Goal: Feedback & Contribution: Submit feedback/report problem

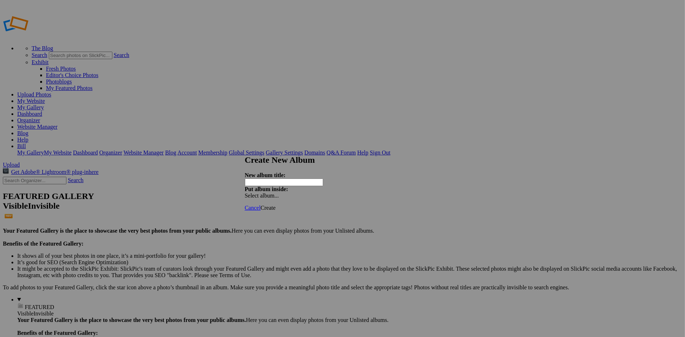
click at [279, 193] on span "Select album..." at bounding box center [262, 196] width 34 height 6
click at [383, 176] on div "My Albums Bill Ciminelli Main Portfolio Landscape and Travel Albums Sunrises an…" at bounding box center [394, 176] width 81 height 9
click at [299, 180] on input "text" at bounding box center [284, 183] width 78 height 8
click at [295, 179] on input "text" at bounding box center [284, 183] width 78 height 8
type input "Portrait Pose Samples - Not Original"
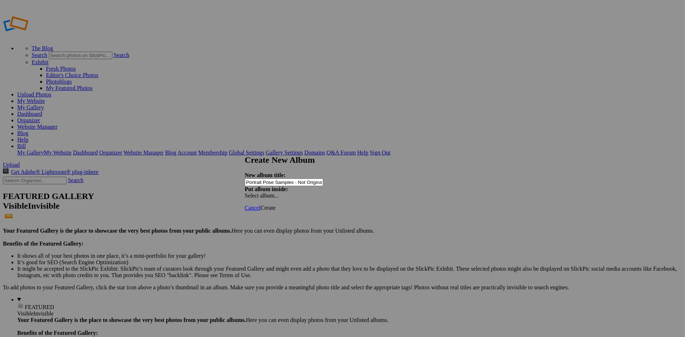
click at [261, 205] on span "Cancel" at bounding box center [253, 208] width 16 height 6
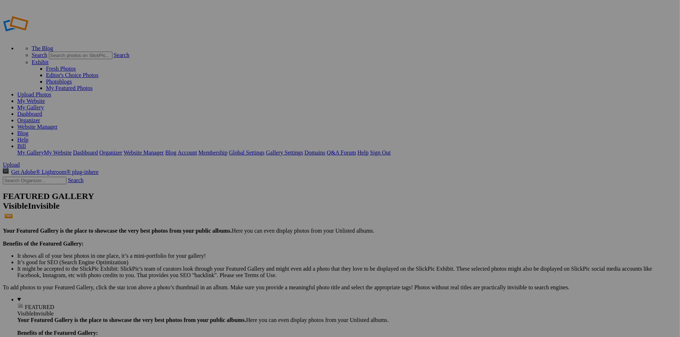
click at [42, 111] on link "Dashboard" at bounding box center [29, 114] width 25 height 6
click at [28, 137] on link "Help" at bounding box center [22, 140] width 11 height 6
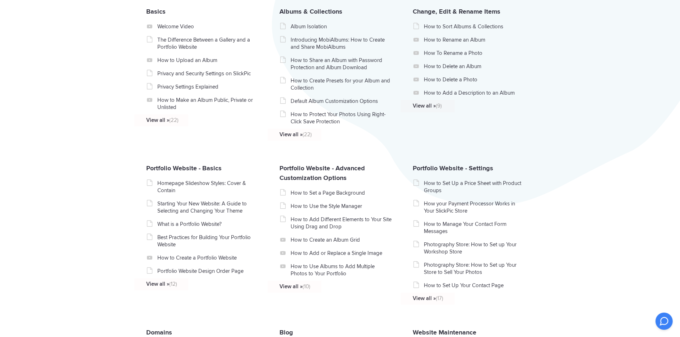
scroll to position [215, 0]
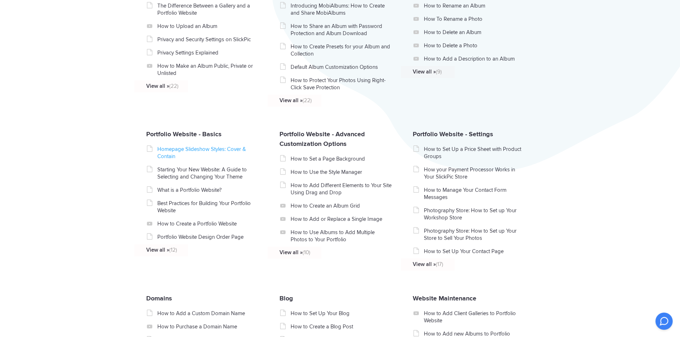
click at [187, 152] on link "Homepage Slideshow Styles: Cover & Contain" at bounding box center [208, 153] width 102 height 14
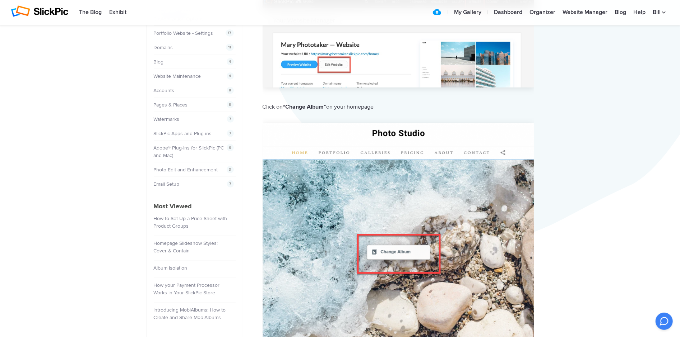
scroll to position [144, 0]
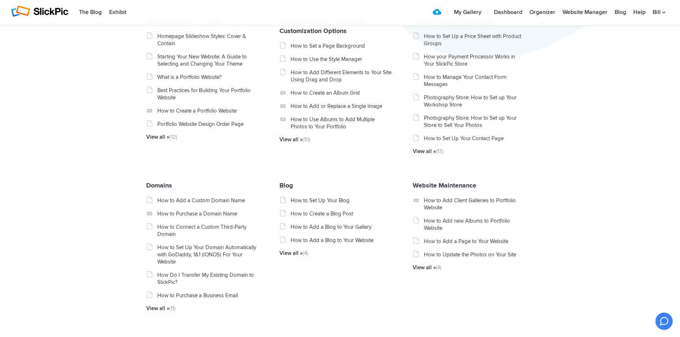
scroll to position [257, 0]
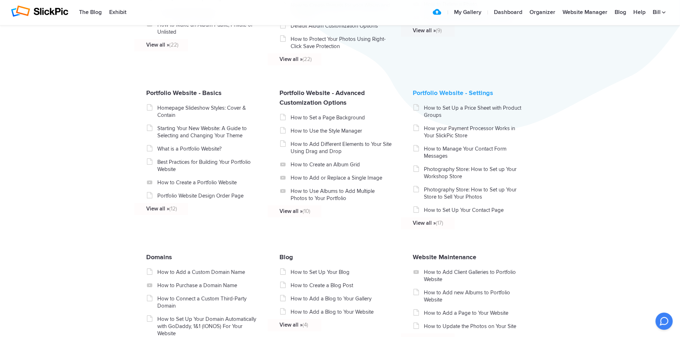
click at [426, 97] on link "Portfolio Website - Settings" at bounding box center [453, 93] width 80 height 8
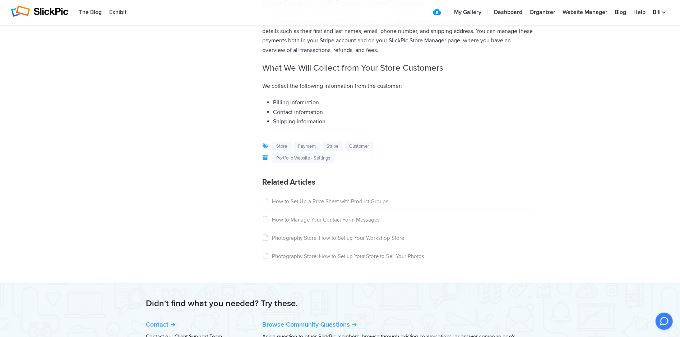
scroll to position [539, 0]
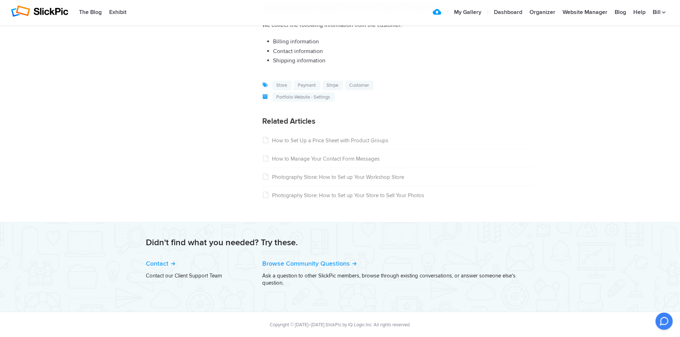
click at [342, 197] on link "Photography Store: How to Set up Your Store to Sell Your Photos" at bounding box center [343, 195] width 162 height 6
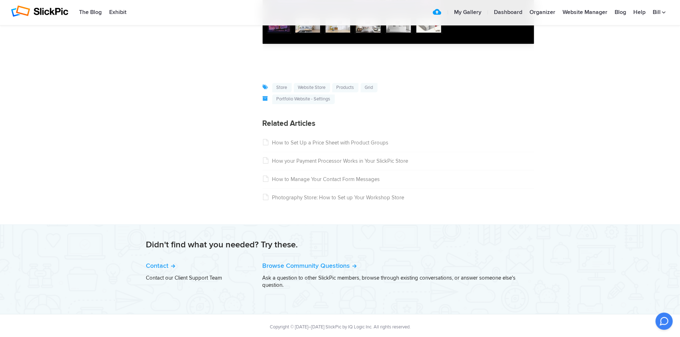
scroll to position [5167, 0]
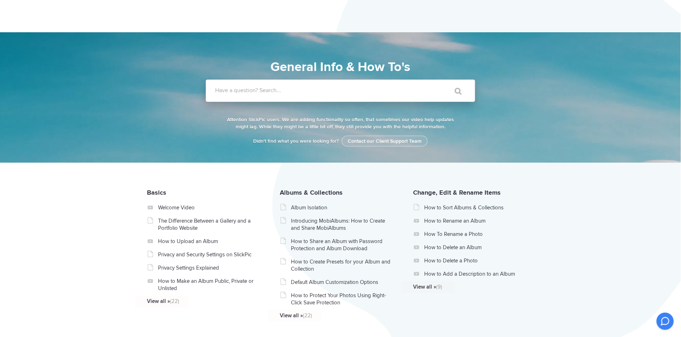
click at [295, 91] on label "Have a question? Search..." at bounding box center [349, 90] width 269 height 7
click at [295, 91] on input "Have a question? Search..." at bounding box center [326, 91] width 240 height 22
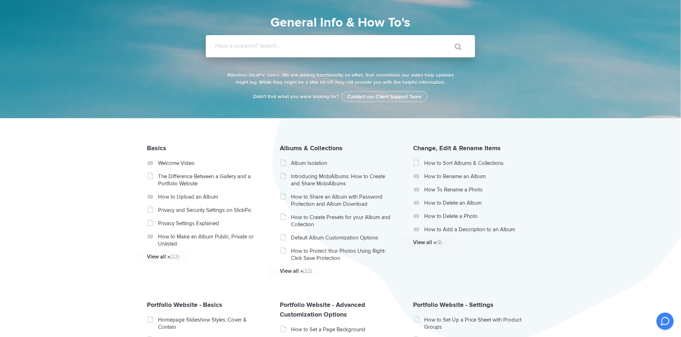
scroll to position [72, 0]
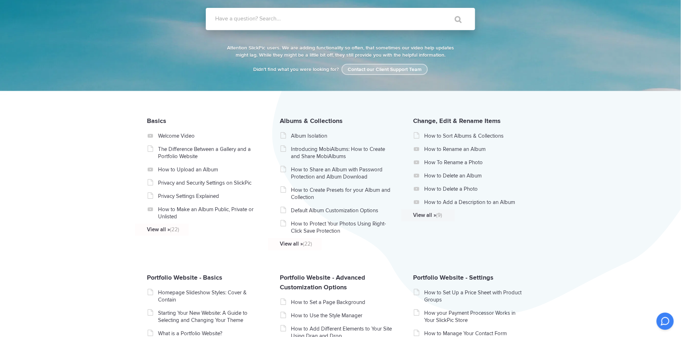
click at [363, 64] on link "Contact our Client Support Team" at bounding box center [384, 69] width 86 height 11
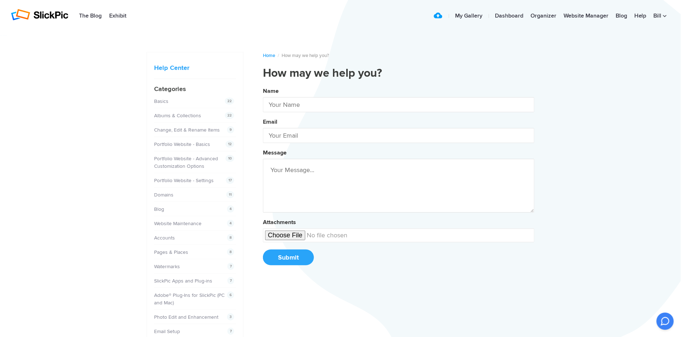
type input "[PERSON_NAME]"
type input "[EMAIL_ADDRESS][DOMAIN_NAME]"
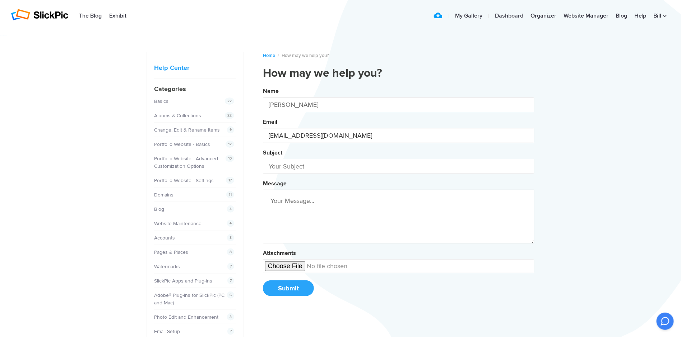
click at [309, 137] on input "[EMAIL_ADDRESS][DOMAIN_NAME]" at bounding box center [398, 135] width 271 height 15
drag, startPoint x: 229, startPoint y: 156, endPoint x: 234, endPoint y: 155, distance: 5.1
click at [229, 156] on span "10" at bounding box center [229, 158] width 9 height 7
drag, startPoint x: 314, startPoint y: 166, endPoint x: 215, endPoint y: 161, distance: 98.9
click at [215, 161] on div "Home / How may we help you? How may we help you? Name [PERSON_NAME] Email [EMAI…" at bounding box center [340, 272] width 388 height 463
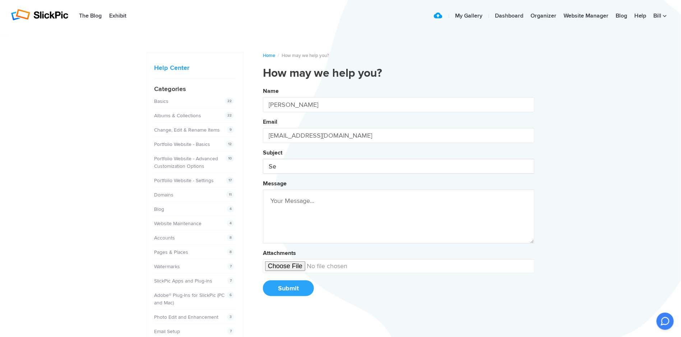
type input "S"
click at [263, 85] on button "Name [PERSON_NAME] Email [EMAIL_ADDRESS][DOMAIN_NAME] Subject Setting Message A…" at bounding box center [398, 194] width 271 height 219
click at [263, 85] on button "Name [PERSON_NAME] Email [EMAIL_ADDRESS][DOMAIN_NAME] Subject Setting up Messag…" at bounding box center [398, 194] width 271 height 219
click at [263, 85] on button "Name [PERSON_NAME] Email [EMAIL_ADDRESS][DOMAIN_NAME] Subject Setting up s Mess…" at bounding box center [398, 194] width 271 height 219
click at [263, 85] on button "Name [PERSON_NAME] Email [EMAIL_ADDRESS][DOMAIN_NAME] Subject Setting up Messag…" at bounding box center [398, 194] width 271 height 219
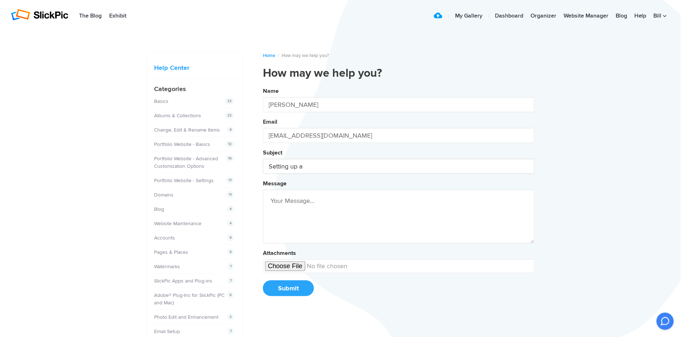
click at [263, 85] on button "Name [PERSON_NAME] Email [EMAIL_ADDRESS][DOMAIN_NAME] Subject Setting up a Mess…" at bounding box center [398, 194] width 271 height 219
click at [263, 85] on button "Name [PERSON_NAME] Email [EMAIL_ADDRESS][DOMAIN_NAME] Subject Setting up a Slic…" at bounding box center [398, 194] width 271 height 219
type input "Setting up a SlickPic Store"
click at [273, 189] on div "Message" at bounding box center [398, 211] width 271 height 66
click at [273, 192] on textarea at bounding box center [398, 217] width 271 height 54
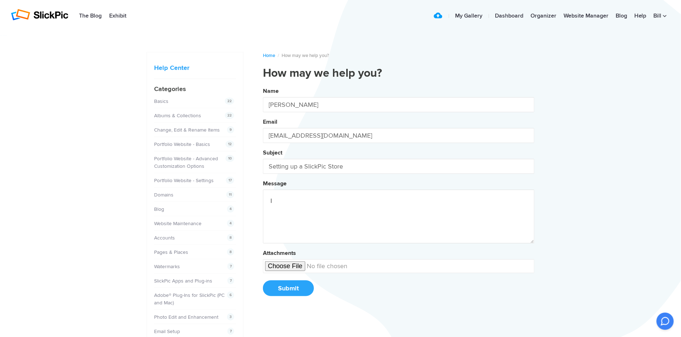
click at [263, 85] on button "Name [PERSON_NAME] Email [EMAIL_ADDRESS][DOMAIN_NAME] Subject Setting up a Slic…" at bounding box center [398, 194] width 271 height 219
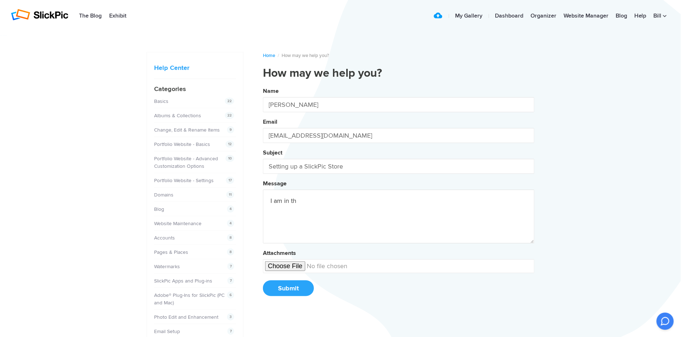
click at [263, 85] on button "Name [PERSON_NAME] Email [EMAIL_ADDRESS][DOMAIN_NAME] Subject Setting up a Slic…" at bounding box center [398, 194] width 271 height 219
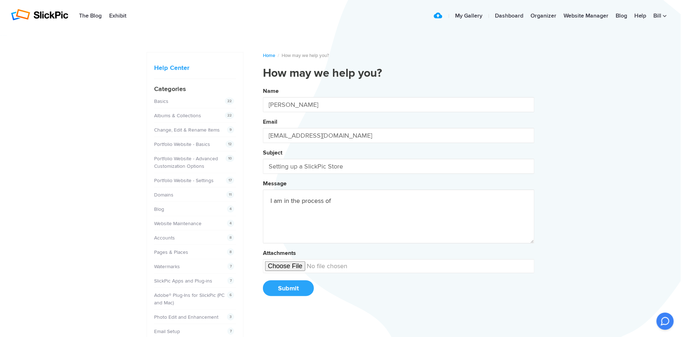
click at [263, 85] on button "Name [PERSON_NAME] Email [EMAIL_ADDRESS][DOMAIN_NAME] Subject Setting up a Slic…" at bounding box center [398, 194] width 271 height 219
click at [341, 198] on textarea "I am in the process of trasitioning" at bounding box center [398, 217] width 271 height 54
click at [303, 218] on button "transitioning" at bounding box center [311, 223] width 99 height 13
click at [263, 85] on button "Name [PERSON_NAME] Email [EMAIL_ADDRESS][DOMAIN_NAME] Subject Setting up a Slic…" at bounding box center [398, 194] width 271 height 219
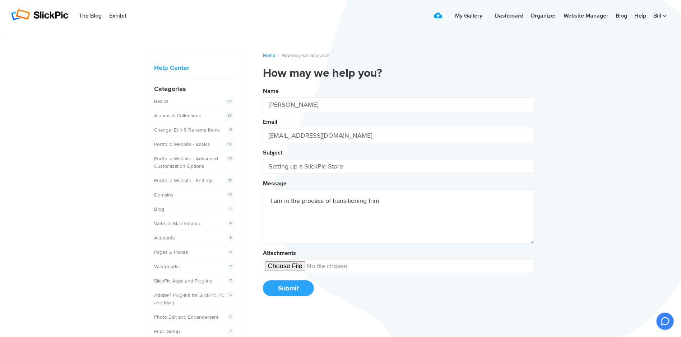
click at [263, 85] on button "Name [PERSON_NAME] Email [EMAIL_ADDRESS][DOMAIN_NAME] Subject Setting up a Slic…" at bounding box center [398, 194] width 271 height 219
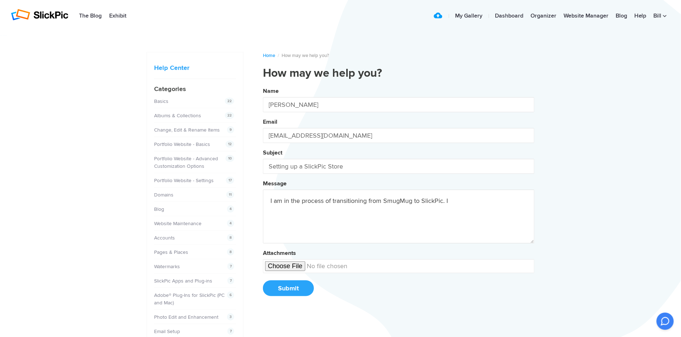
click at [263, 85] on button "Name [PERSON_NAME] Email [EMAIL_ADDRESS][DOMAIN_NAME] Subject Setting up a Slic…" at bounding box center [398, 194] width 271 height 219
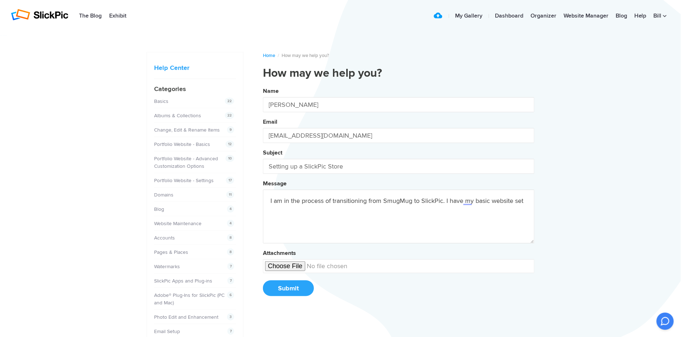
click at [263, 85] on button "Name [PERSON_NAME] Email [EMAIL_ADDRESS][DOMAIN_NAME] Subject Setting up a Slic…" at bounding box center [398, 194] width 271 height 219
drag, startPoint x: 476, startPoint y: 199, endPoint x: 490, endPoint y: 199, distance: 14.4
click at [490, 199] on textarea "I am in the process of transitioning from SmugMug to SlickPic. I have my basic …" at bounding box center [398, 217] width 271 height 54
click at [263, 85] on button "Name [PERSON_NAME] Email [EMAIL_ADDRESS][DOMAIN_NAME] Subject Setting up a Slic…" at bounding box center [398, 194] width 271 height 219
click at [524, 197] on textarea "I am in the process of transitioning from SmugMug to SlickPic. I have my initia…" at bounding box center [398, 217] width 271 height 54
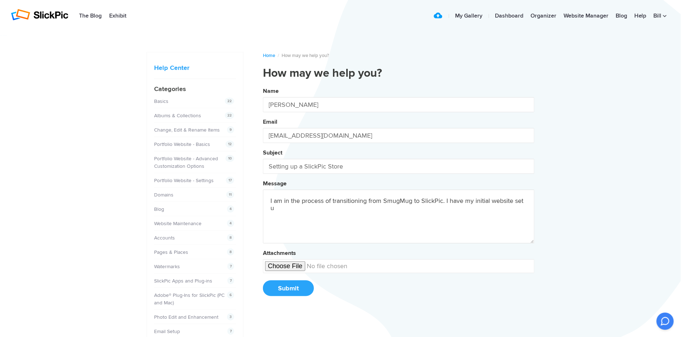
click at [517, 201] on textarea "I am in the process of transitioning from SmugMug to SlickPic. I have my initia…" at bounding box center [398, 217] width 271 height 54
click at [263, 85] on button "Name [PERSON_NAME] Email [EMAIL_ADDRESS][DOMAIN_NAME] Subject Setting up a Slic…" at bounding box center [398, 194] width 271 height 219
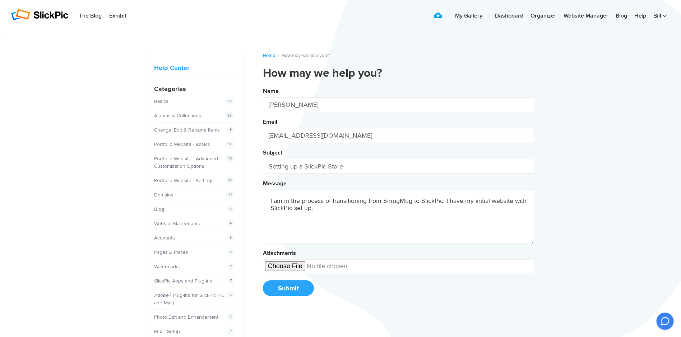
click at [263, 85] on button "Name [PERSON_NAME] Email [EMAIL_ADDRESS][DOMAIN_NAME] Subject Setting up a Slic…" at bounding box center [398, 194] width 271 height 219
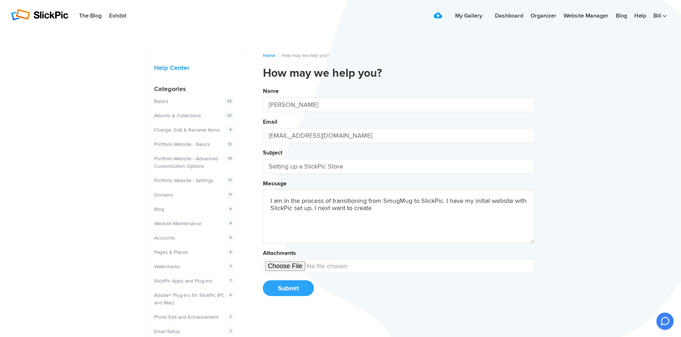
click at [263, 85] on button "Name [PERSON_NAME] Email [EMAIL_ADDRESS][DOMAIN_NAME] Subject Setting up a Slic…" at bounding box center [398, 194] width 271 height 219
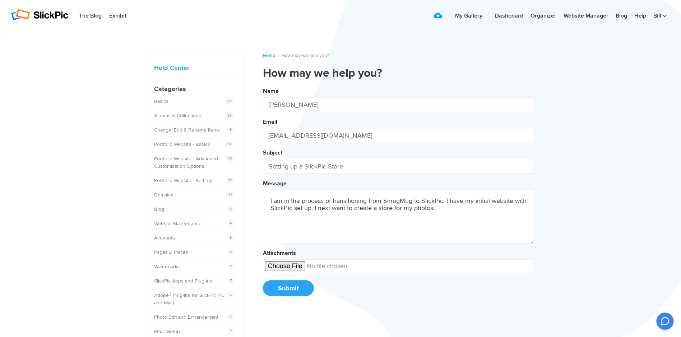
click at [263, 85] on button "Name [PERSON_NAME] Email [EMAIL_ADDRESS][DOMAIN_NAME] Subject Setting up a Slic…" at bounding box center [398, 194] width 271 height 219
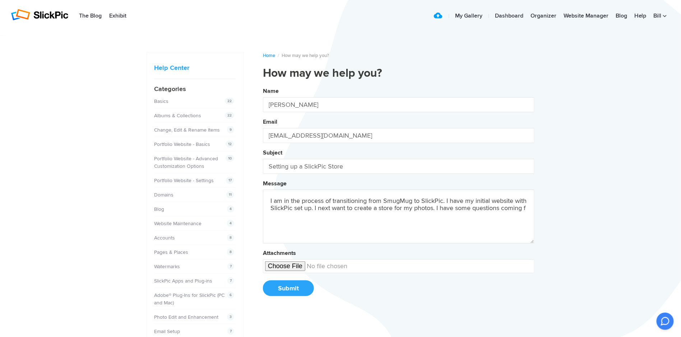
click at [263, 85] on button "Name [PERSON_NAME] Email [EMAIL_ADDRESS][DOMAIN_NAME] Subject Setting up a Slic…" at bounding box center [398, 194] width 271 height 219
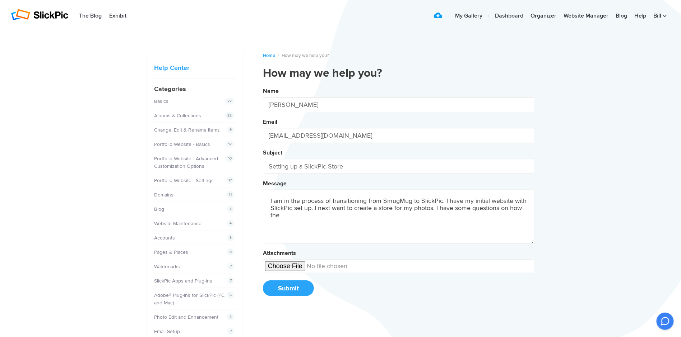
click at [263, 85] on button "Name [PERSON_NAME] Email [EMAIL_ADDRESS][DOMAIN_NAME] Subject Setting up a Slic…" at bounding box center [398, 194] width 271 height 219
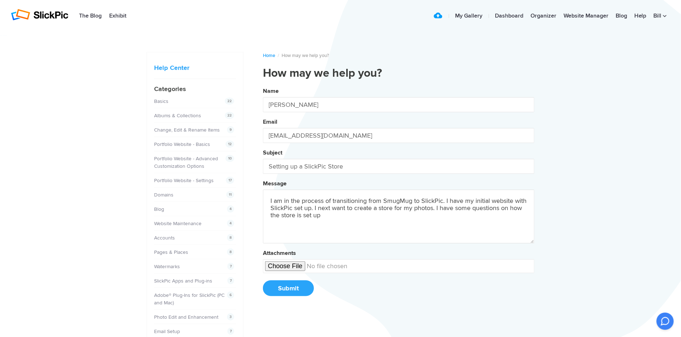
click at [263, 85] on button "Name [PERSON_NAME] Email [EMAIL_ADDRESS][DOMAIN_NAME] Subject Setting up a Slic…" at bounding box center [398, 194] width 271 height 219
click at [336, 217] on textarea "I am in the process of transitioning from SmugMug to SlickPic. I have my initia…" at bounding box center [398, 217] width 271 height 54
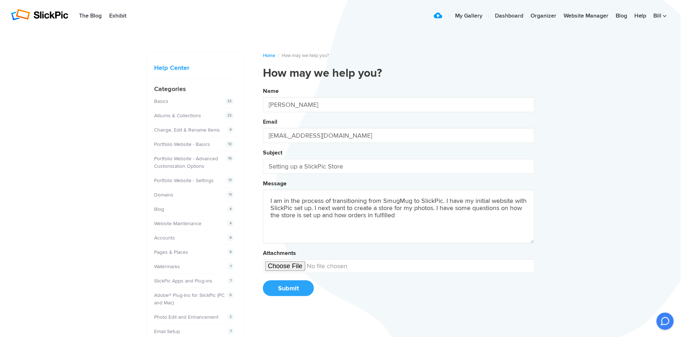
click at [263, 85] on button "Name [PERSON_NAME] Email [EMAIL_ADDRESS][DOMAIN_NAME] Subject Setting up a Slic…" at bounding box center [398, 194] width 271 height 219
click at [373, 212] on textarea "I am in the process of transitioning from SmugMug to SlickPic. I have my initia…" at bounding box center [398, 217] width 271 height 54
drag, startPoint x: 397, startPoint y: 207, endPoint x: 397, endPoint y: 211, distance: 3.6
click at [397, 208] on textarea "I am in the process of transitioning from SmugMug to SlickPic. I have my initia…" at bounding box center [398, 217] width 271 height 54
click at [400, 214] on textarea "I am in the process of transitioning from SmugMug to SlickPic. I have my initia…" at bounding box center [398, 217] width 271 height 54
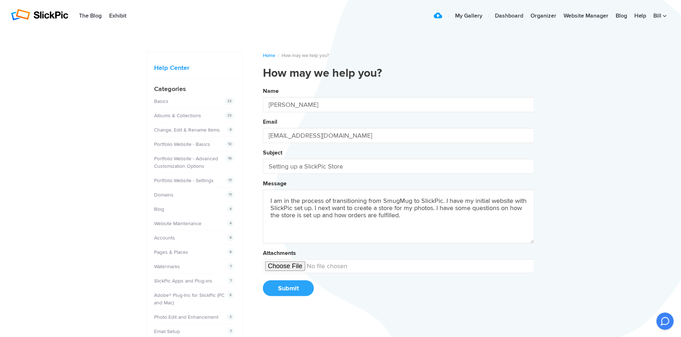
click at [263, 85] on button "Name [PERSON_NAME] Email [EMAIL_ADDRESS][DOMAIN_NAME] Subject Setting up a Slic…" at bounding box center [398, 194] width 271 height 219
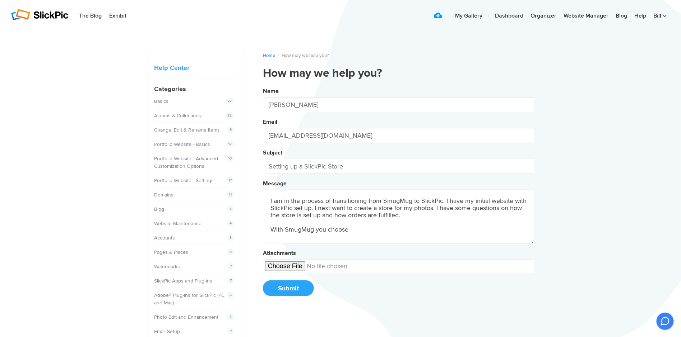
click at [263, 85] on button "Name [PERSON_NAME] Email [EMAIL_ADDRESS][DOMAIN_NAME] Subject Setting up a Slic…" at bounding box center [398, 194] width 271 height 219
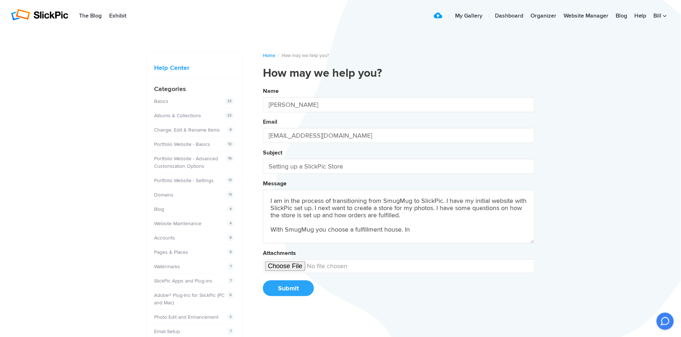
click at [263, 85] on button "Name [PERSON_NAME] Email [EMAIL_ADDRESS][DOMAIN_NAME] Subject Setting up a Slic…" at bounding box center [398, 194] width 271 height 219
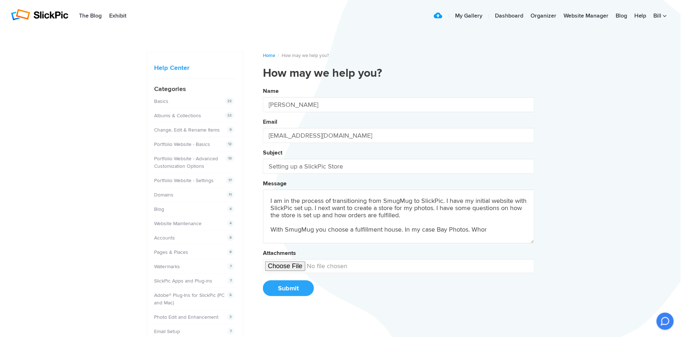
click at [263, 85] on button "Name [PERSON_NAME] Email [EMAIL_ADDRESS][DOMAIN_NAME] Subject Setting up a Slic…" at bounding box center [398, 194] width 271 height 219
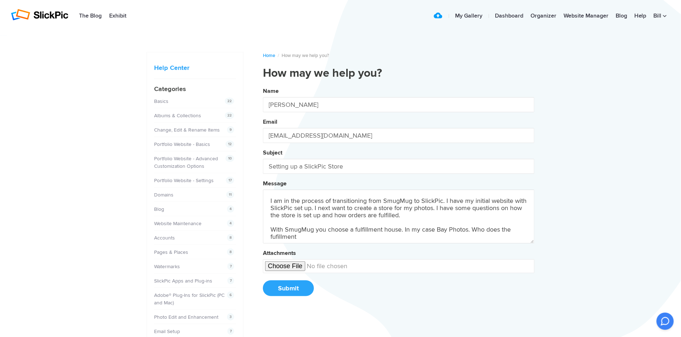
click at [263, 85] on button "Name [PERSON_NAME] Email [EMAIL_ADDRESS][DOMAIN_NAME] Subject Setting up a Slic…" at bounding box center [398, 194] width 271 height 219
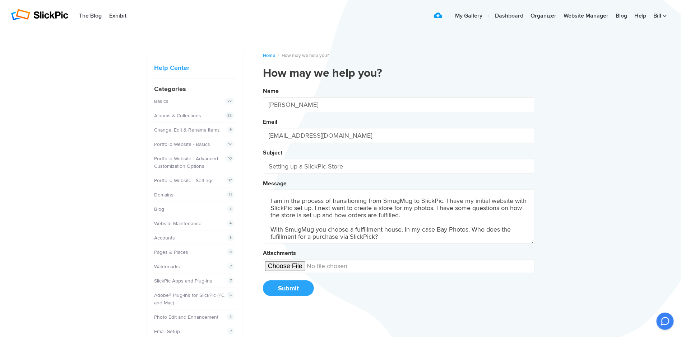
click at [263, 85] on button "Name [PERSON_NAME] Email [EMAIL_ADDRESS][DOMAIN_NAME] Subject Setting up a Slic…" at bounding box center [398, 194] width 271 height 219
drag, startPoint x: 473, startPoint y: 227, endPoint x: 512, endPoint y: 233, distance: 39.7
click at [512, 233] on textarea "I am in the process of transitioning from SmugMug to SlickPic. I have my initia…" at bounding box center [398, 217] width 271 height 54
drag, startPoint x: 359, startPoint y: 214, endPoint x: 430, endPoint y: 213, distance: 71.1
click at [430, 213] on textarea "I am in the process of transitioning from SmugMug to SlickPic. I have my initia…" at bounding box center [398, 217] width 271 height 54
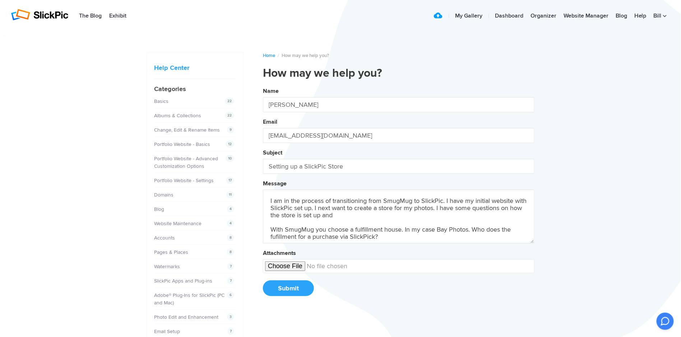
click at [294, 211] on textarea "I am in the process of transitioning from SmugMug to SlickPic. I have my initia…" at bounding box center [398, 217] width 271 height 54
drag, startPoint x: 293, startPoint y: 211, endPoint x: 303, endPoint y: 212, distance: 10.4
click at [303, 212] on textarea "I am in the process of transitioning from SmugMug to SlickPic. I have my initia…" at bounding box center [398, 217] width 271 height 54
paste textarea "how orders are fulfilled."
click at [359, 213] on textarea "I am in the process of transitioning from SmugMug to SlickPic. I have my initia…" at bounding box center [398, 217] width 271 height 54
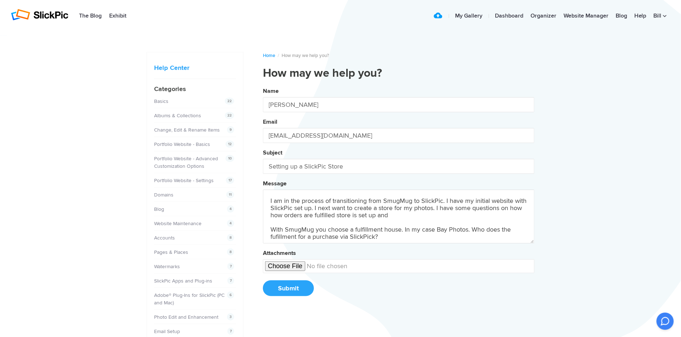
click at [263, 85] on button "Name [PERSON_NAME] Email [EMAIL_ADDRESS][DOMAIN_NAME] Subject Setting up a Slic…" at bounding box center [398, 194] width 271 height 219
click at [442, 215] on textarea "I am in the process of transitioning from SmugMug to SlickPic. I have my initia…" at bounding box center [398, 217] width 271 height 54
click at [473, 228] on textarea "I am in the process of transitioning from SmugMug to SlickPic. I have my initia…" at bounding box center [398, 217] width 271 height 54
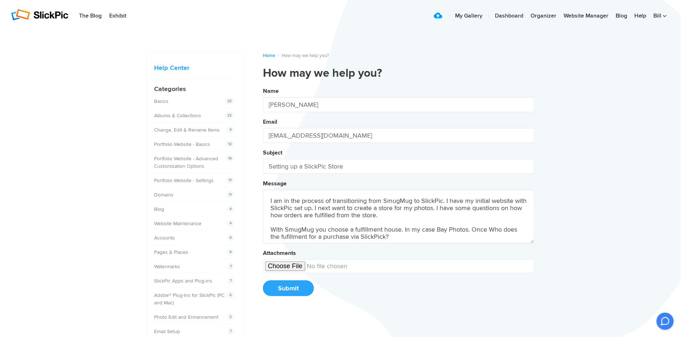
click at [263, 85] on button "Name [PERSON_NAME] Email [EMAIL_ADDRESS][DOMAIN_NAME] Subject Setting up a Slic…" at bounding box center [398, 194] width 271 height 219
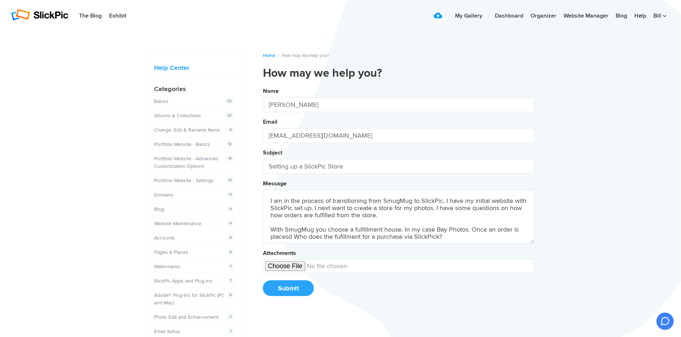
click at [263, 85] on button "Name [PERSON_NAME] Email [EMAIL_ADDRESS][DOMAIN_NAME] Subject Setting up a Slic…" at bounding box center [398, 194] width 271 height 219
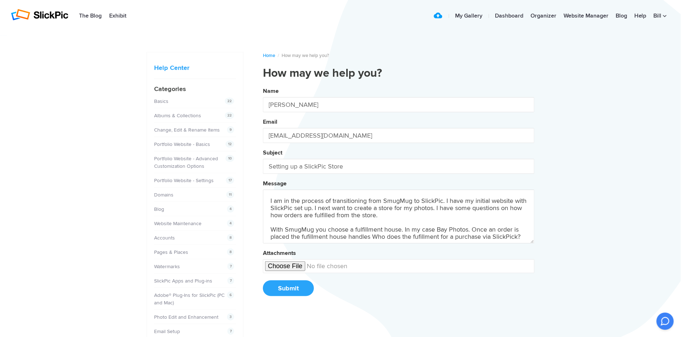
click at [263, 85] on button "Name [PERSON_NAME] Email [EMAIL_ADDRESS][DOMAIN_NAME] Subject Setting up a Slic…" at bounding box center [398, 194] width 271 height 219
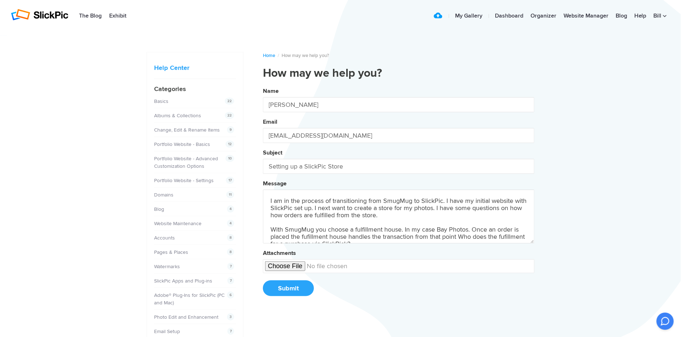
click at [263, 85] on button "Name [PERSON_NAME] Email [EMAIL_ADDRESS][DOMAIN_NAME] Subject Setting up a Slic…" at bounding box center [398, 194] width 271 height 219
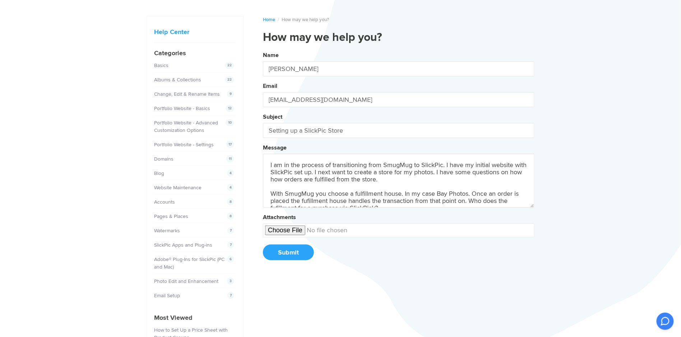
scroll to position [11, 0]
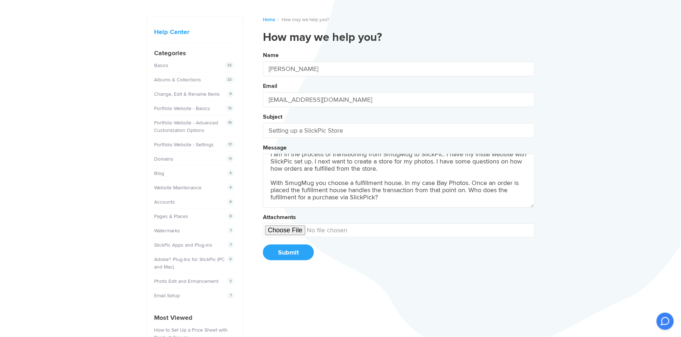
click at [399, 195] on textarea "I am in the process of transitioning from SmugMug to SlickPic. I have my initia…" at bounding box center [398, 181] width 271 height 54
click at [263, 49] on button "Name [PERSON_NAME] Email [EMAIL_ADDRESS][DOMAIN_NAME] Subject Setting up a Slic…" at bounding box center [398, 158] width 271 height 219
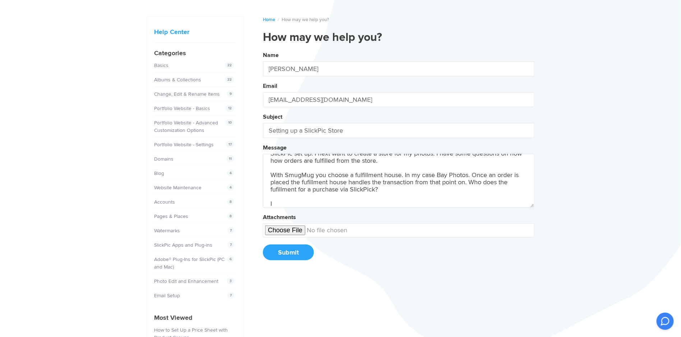
click at [263, 49] on button "Name [PERSON_NAME] Email [EMAIL_ADDRESS][DOMAIN_NAME] Subject Setting up a Slic…" at bounding box center [398, 158] width 271 height 219
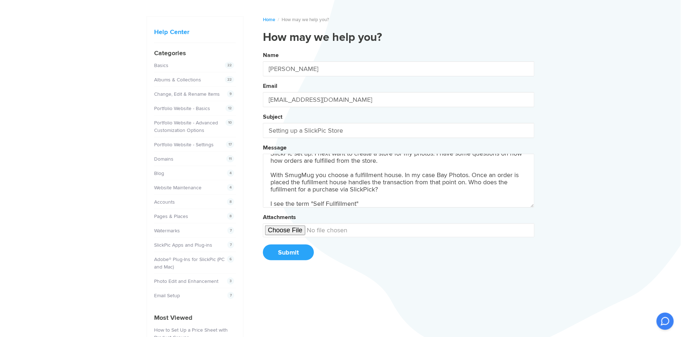
click at [263, 49] on button "Name [PERSON_NAME] Email [EMAIL_ADDRESS][DOMAIN_NAME] Subject Setting up a Slic…" at bounding box center [398, 158] width 271 height 219
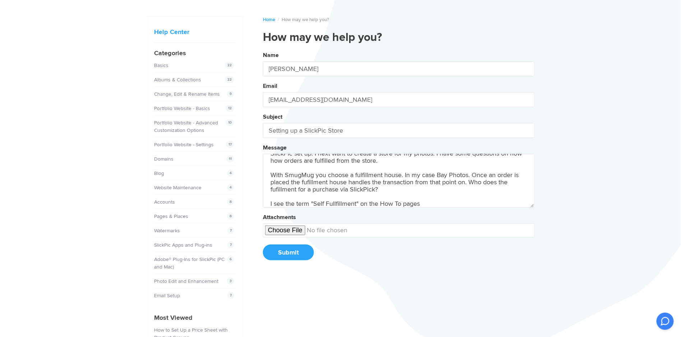
click at [263, 49] on button "Name [PERSON_NAME] Email [EMAIL_ADDRESS][DOMAIN_NAME] Subject Setting up a Slic…" at bounding box center [398, 158] width 271 height 219
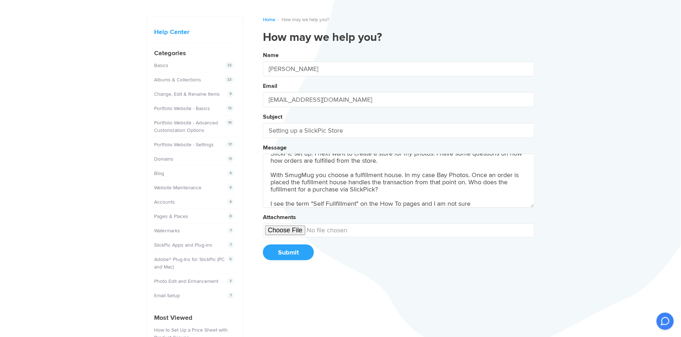
click at [263, 49] on button "Name [PERSON_NAME] Email [EMAIL_ADDRESS][DOMAIN_NAME] Subject Setting up a Slic…" at bounding box center [398, 158] width 271 height 219
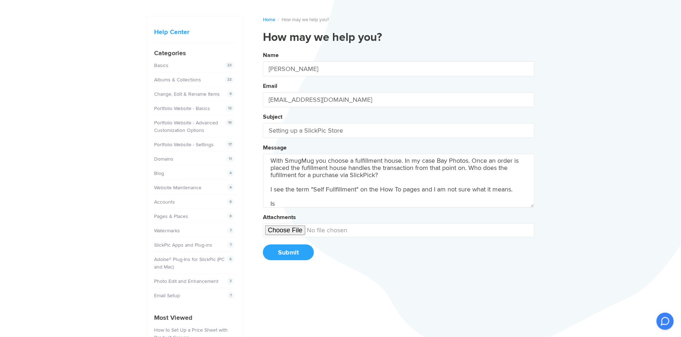
click at [263, 49] on button "Name [PERSON_NAME] Email [EMAIL_ADDRESS][DOMAIN_NAME] Subject Setting up a Slic…" at bounding box center [398, 158] width 271 height 219
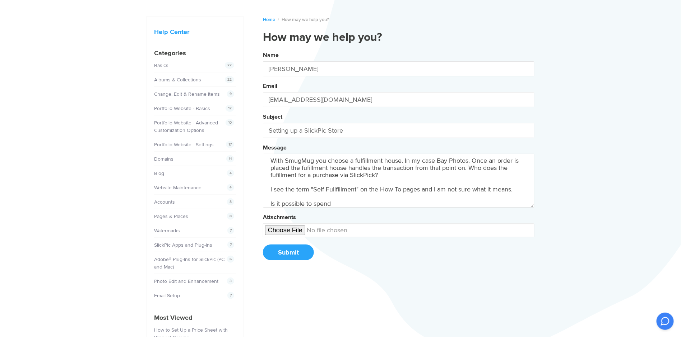
click at [263, 49] on button "Name [PERSON_NAME] Email [EMAIL_ADDRESS][DOMAIN_NAME] Subject Setting up a Slic…" at bounding box center [398, 158] width 271 height 219
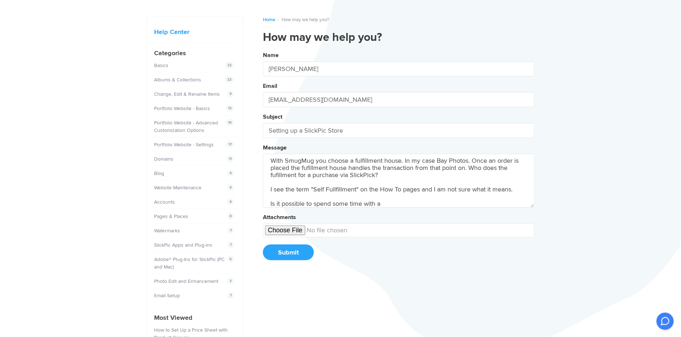
click at [263, 49] on button "Name [PERSON_NAME] Email [EMAIL_ADDRESS][DOMAIN_NAME] Subject Setting up a Slic…" at bounding box center [398, 158] width 271 height 219
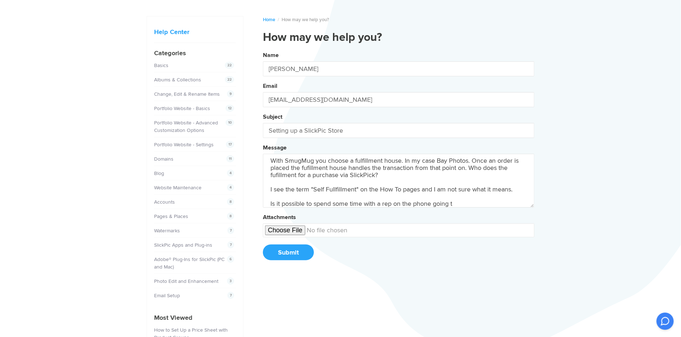
click at [263, 49] on button "Name [PERSON_NAME] Email [EMAIL_ADDRESS][DOMAIN_NAME] Subject Setting up a Slic…" at bounding box center [398, 158] width 271 height 219
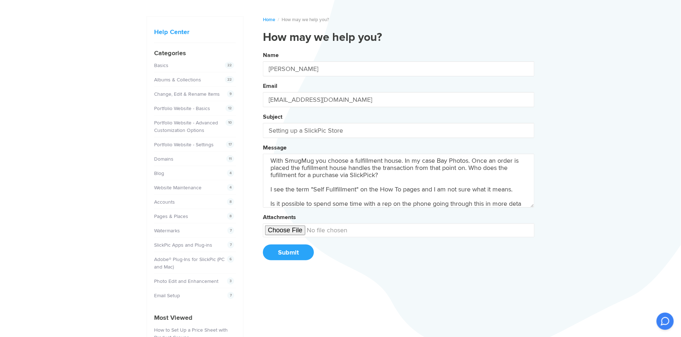
scroll to position [40, 0]
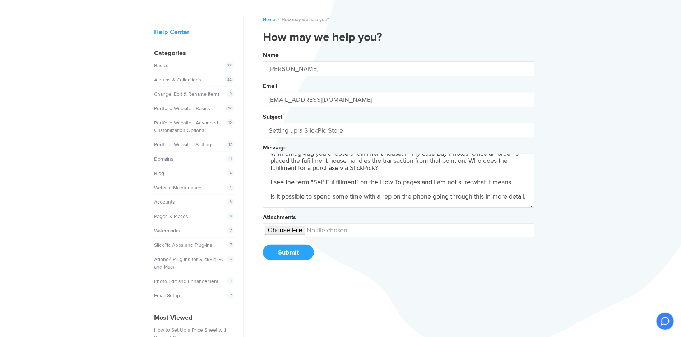
click at [263, 49] on button "Name [PERSON_NAME] Email [EMAIL_ADDRESS][DOMAIN_NAME] Subject Setting up a Slic…" at bounding box center [398, 158] width 271 height 219
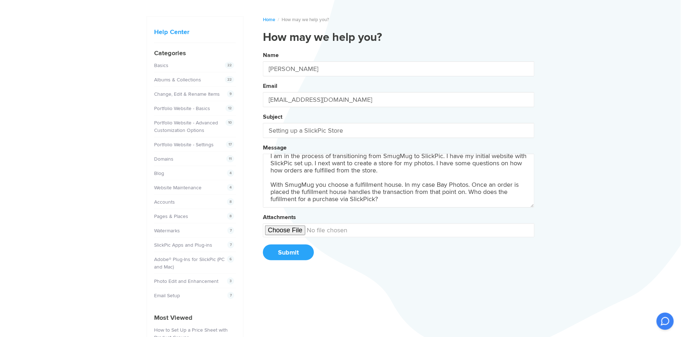
scroll to position [0, 0]
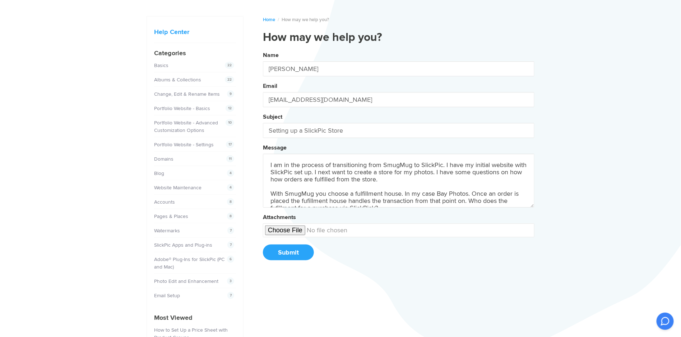
click at [403, 180] on textarea "I am in the process of transitioning from SmugMug to SlickPic. I have my initia…" at bounding box center [398, 181] width 271 height 54
click at [263, 49] on button "Name [PERSON_NAME] Email [EMAIL_ADDRESS][DOMAIN_NAME] Subject Setting up a Slic…" at bounding box center [398, 158] width 271 height 219
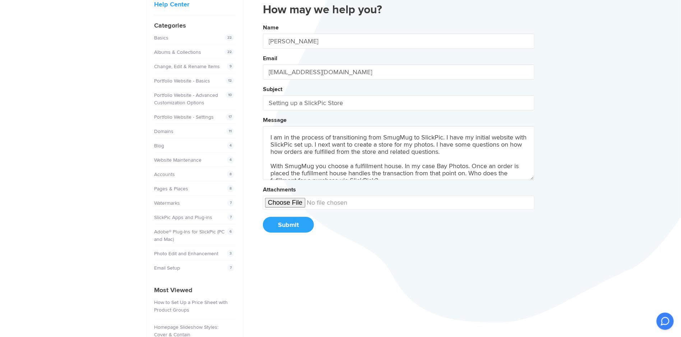
scroll to position [72, 0]
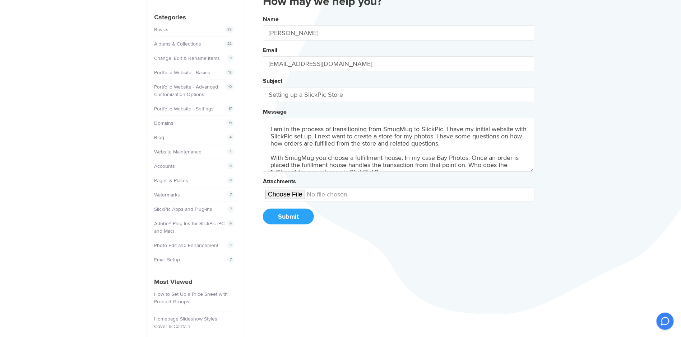
click at [271, 155] on textarea "I am in the process of transitioning from SmugMug to SlickPic. I have my initia…" at bounding box center [398, 145] width 271 height 54
click at [263, 13] on button "Name [PERSON_NAME] Email [EMAIL_ADDRESS][DOMAIN_NAME] Subject Setting up a Slic…" at bounding box center [398, 122] width 271 height 219
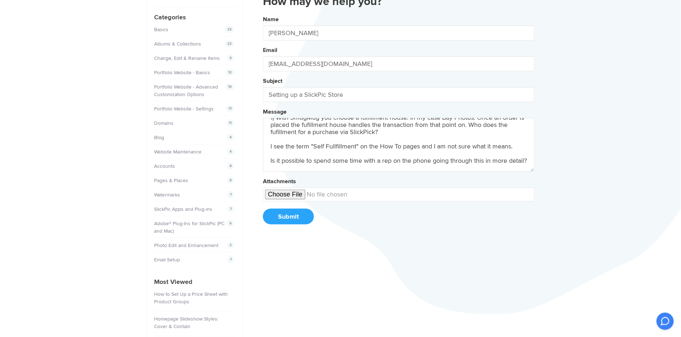
click at [270, 122] on textarea "I am in the process of transitioning from SmugMug to SlickPic. I have my initia…" at bounding box center [398, 145] width 271 height 54
click at [263, 13] on button "Name [PERSON_NAME] Email [EMAIL_ADDRESS][DOMAIN_NAME] Subject Setting up a Slic…" at bounding box center [398, 122] width 271 height 219
click at [270, 135] on textarea "I am in the process of transitioning from SmugMug to SlickPic. I have my initia…" at bounding box center [398, 145] width 271 height 54
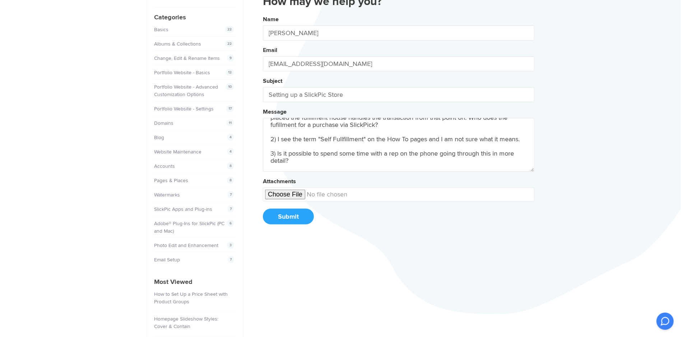
click at [263, 13] on button "Name [PERSON_NAME] Email [EMAIL_ADDRESS][DOMAIN_NAME] Subject Setting up a Slic…" at bounding box center [398, 122] width 271 height 219
click at [276, 151] on textarea "I am in the process of transitioning from SmugMug to SlickPic. I have my initia…" at bounding box center [398, 145] width 271 height 54
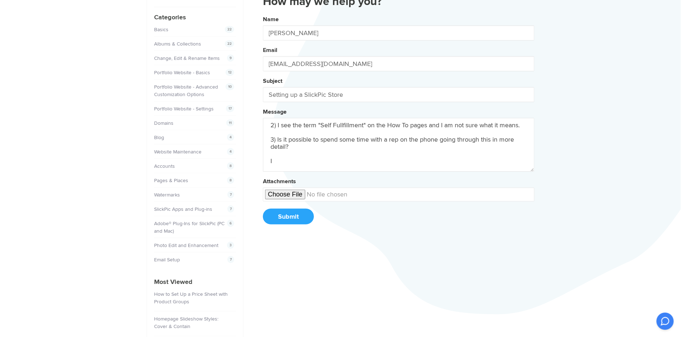
click at [263, 13] on button "Name [PERSON_NAME] Email [EMAIL_ADDRESS][DOMAIN_NAME] Subject Setting up a Slic…" at bounding box center [398, 122] width 271 height 219
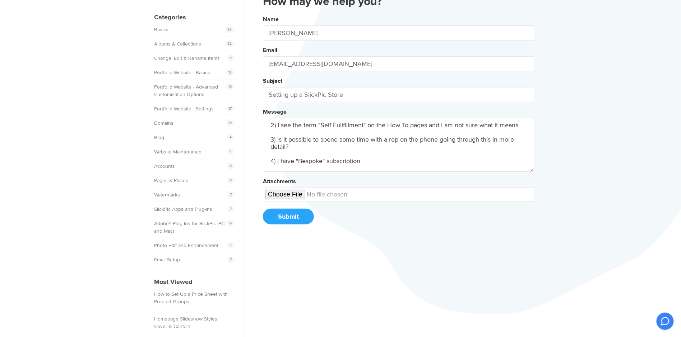
click at [263, 13] on button "Name [PERSON_NAME] Email [EMAIL_ADDRESS][DOMAIN_NAME] Subject Setting up a Slic…" at bounding box center [398, 122] width 271 height 219
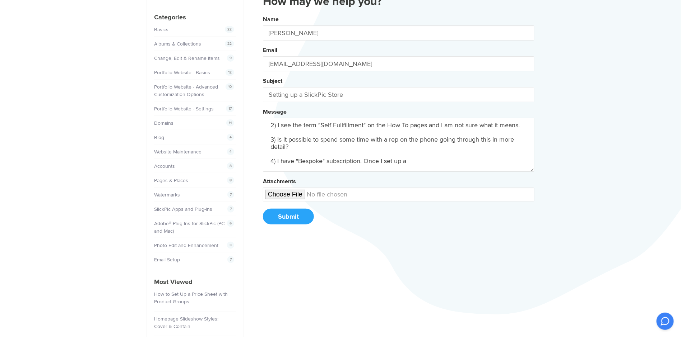
click at [263, 13] on button "Name [PERSON_NAME] Email [EMAIL_ADDRESS][DOMAIN_NAME] Subject Setting up a Slic…" at bounding box center [398, 122] width 271 height 219
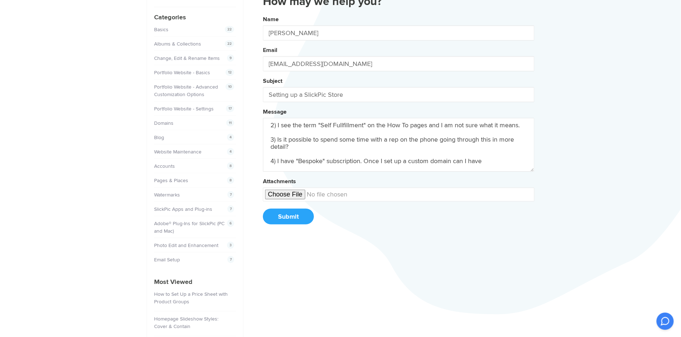
click at [263, 13] on button "Name [PERSON_NAME] Email [EMAIL_ADDRESS][DOMAIN_NAME] Subject Setting up a Slic…" at bounding box center [398, 122] width 271 height 219
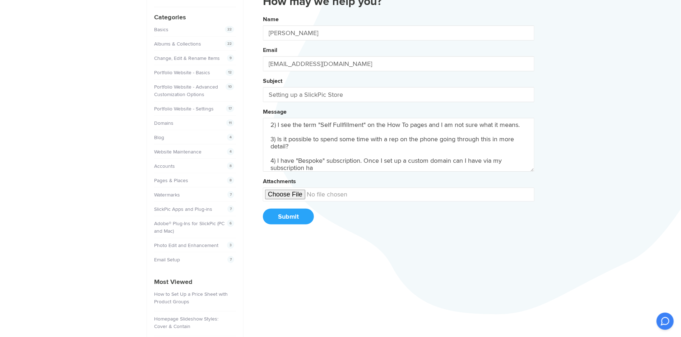
drag, startPoint x: 469, startPoint y: 159, endPoint x: 484, endPoint y: 159, distance: 15.1
click at [484, 159] on textarea "I am in the process of transitioning from SmugMug to SlickPic. I have my initia…" at bounding box center [398, 145] width 271 height 54
click at [326, 167] on textarea "I am in the process of transitioning from SmugMug to SlickPic. I have my initia…" at bounding box center [398, 145] width 271 height 54
click at [263, 13] on button "Name [PERSON_NAME] Email [EMAIL_ADDRESS][DOMAIN_NAME] Subject Setting up a Slic…" at bounding box center [398, 122] width 271 height 219
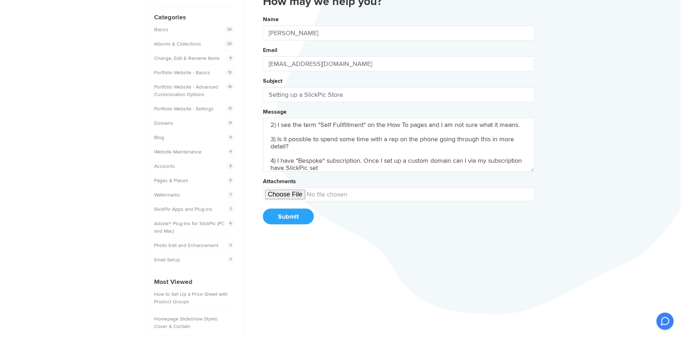
click at [263, 13] on button "Name [PERSON_NAME] Email [EMAIL_ADDRESS][DOMAIN_NAME] Subject Setting up a Slic…" at bounding box center [398, 122] width 271 height 219
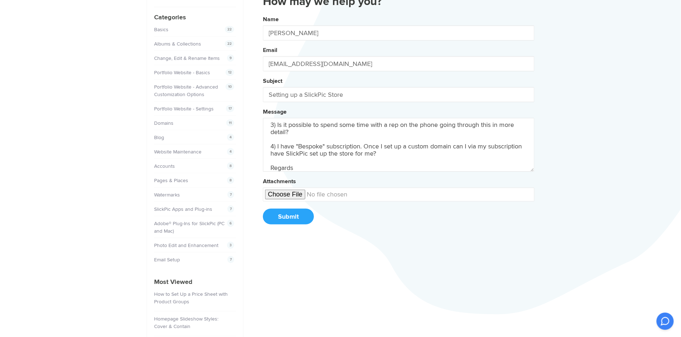
scroll to position [83, 0]
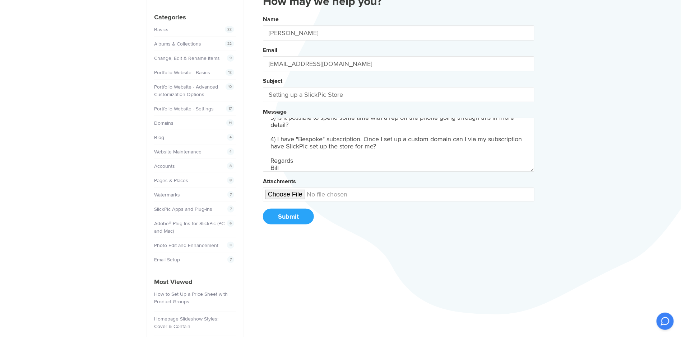
click at [263, 13] on button "Name [PERSON_NAME] Email [EMAIL_ADDRESS][DOMAIN_NAME] Subject Setting up a Slic…" at bounding box center [398, 122] width 271 height 219
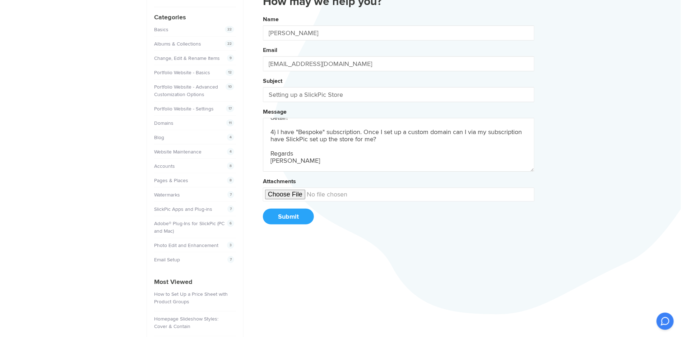
type textarea "I am in the process of transitioning from SmugMug to SlickPic. I have my initia…"
click at [308, 204] on form "Name [PERSON_NAME] Email [EMAIL_ADDRESS][DOMAIN_NAME] Subject Setting up a Slic…" at bounding box center [398, 119] width 271 height 212
click at [295, 216] on button "Submit" at bounding box center [288, 217] width 51 height 16
